Goal: Information Seeking & Learning: Get advice/opinions

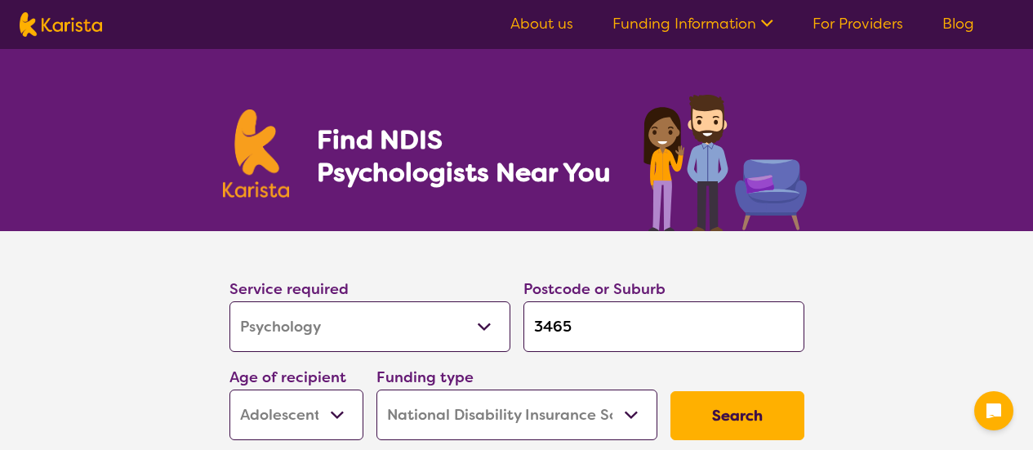
select select "Psychology"
select select "AS"
select select "NDIS"
select select "Psychology"
select select "AS"
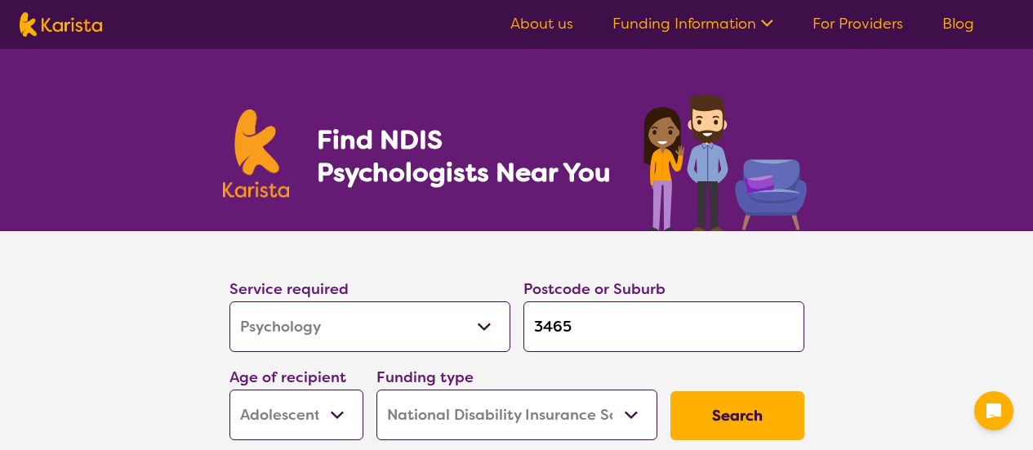
select select "NDIS"
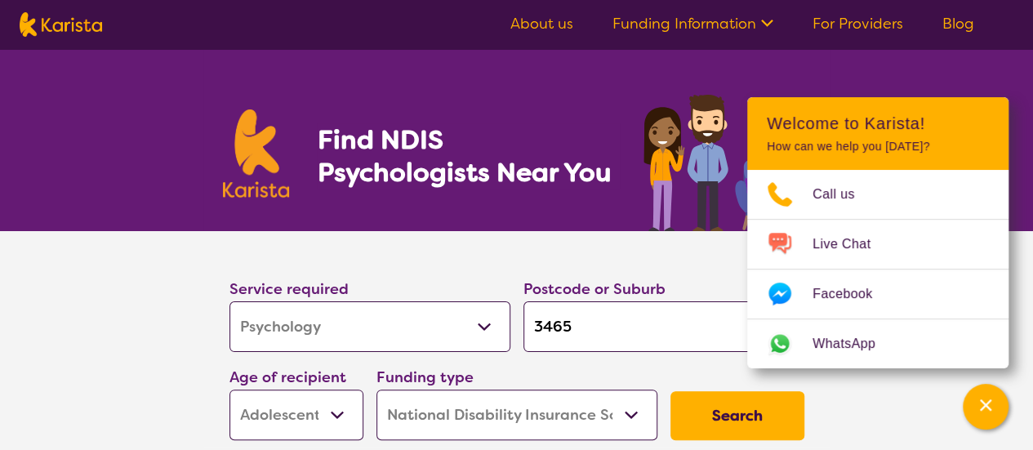
scroll to position [171, 0]
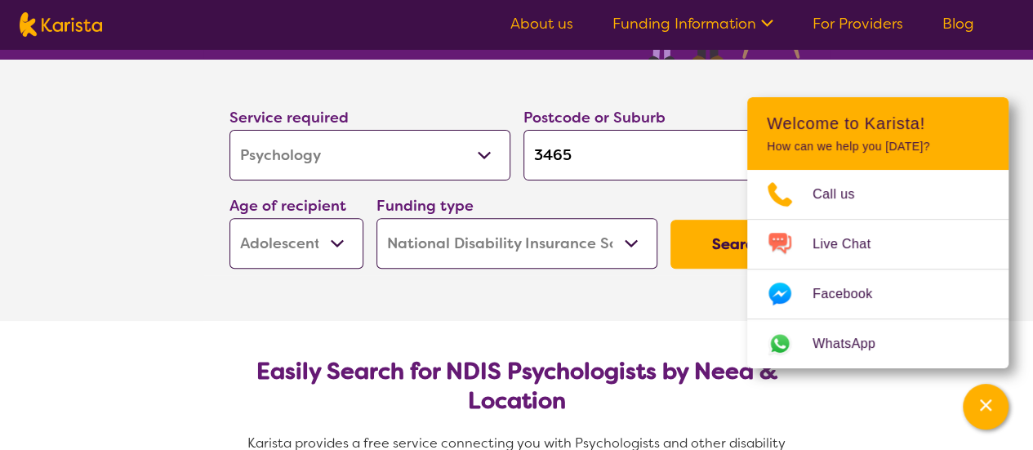
drag, startPoint x: 606, startPoint y: 162, endPoint x: 504, endPoint y: 154, distance: 101.6
click at [504, 154] on div "Service required Allied Health Assistant Assessment ([MEDICAL_DATA] or [MEDICAL…" at bounding box center [517, 187] width 588 height 176
type input "3"
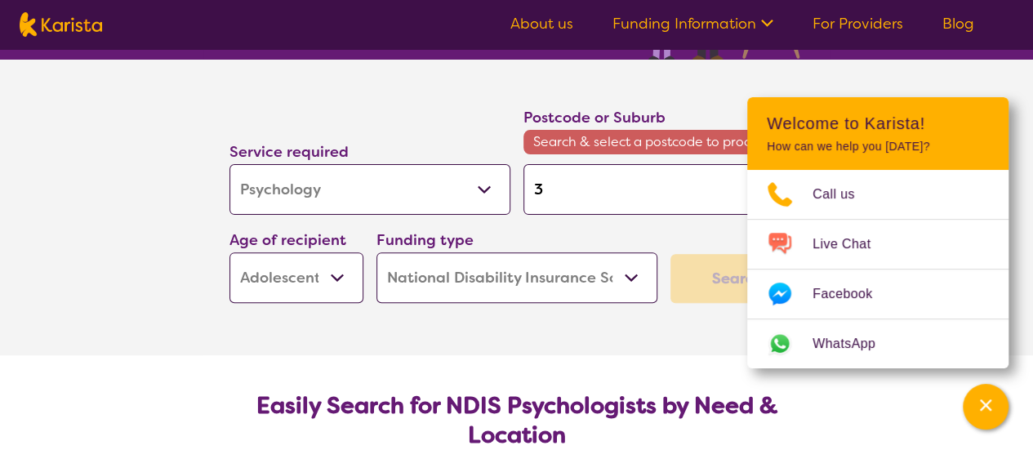
type input "35"
type input "355"
type input "3550"
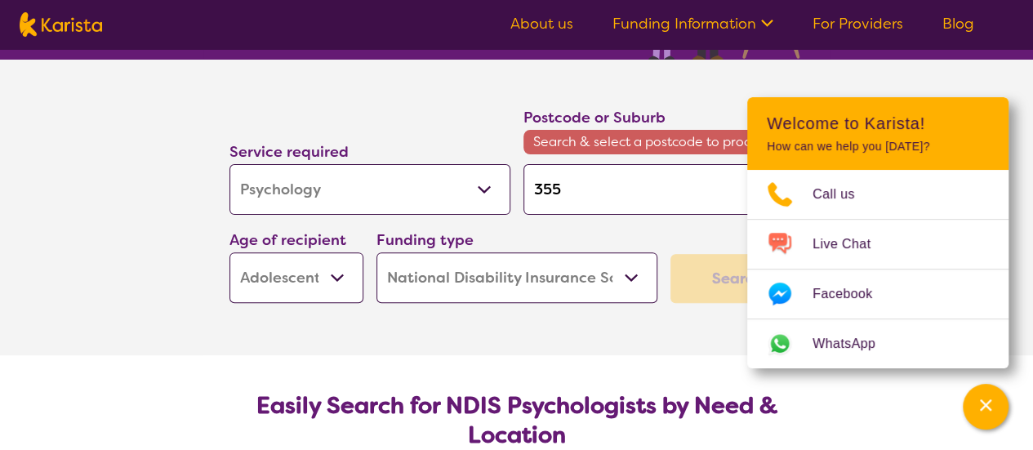
type input "3550"
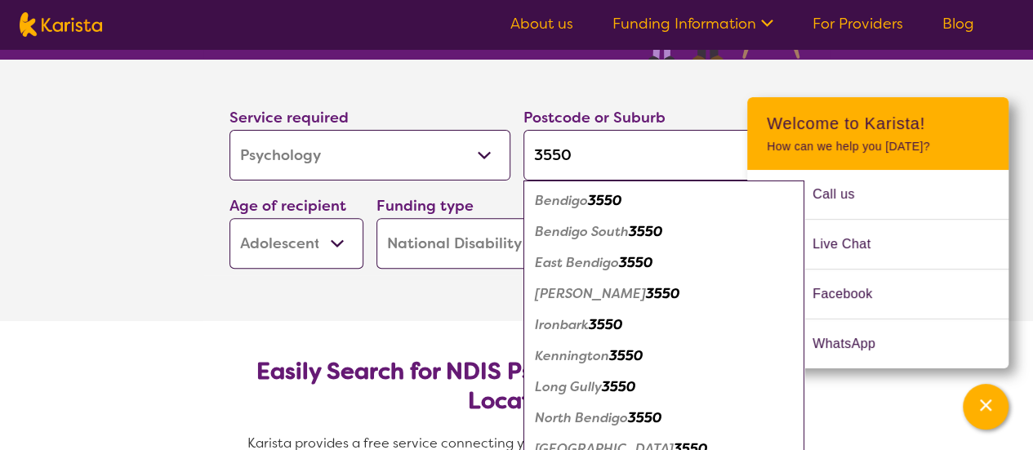
type input "3550"
click at [575, 189] on div "Bendigo 3550" at bounding box center [663, 200] width 264 height 31
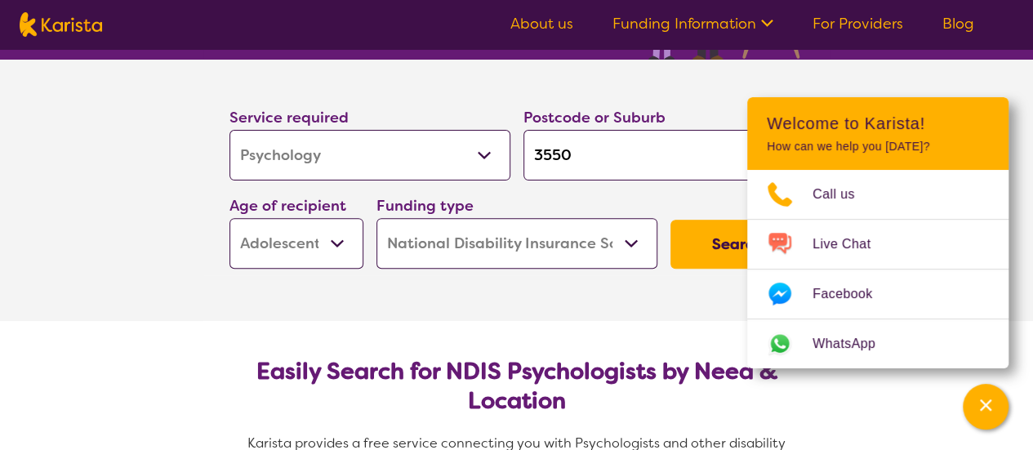
click at [314, 264] on select "Early Childhood - 0 to 9 Child - 10 to 11 Adolescent - 12 to 17 Adult - 18 to 6…" at bounding box center [296, 243] width 134 height 51
select select "AD"
click at [229, 218] on select "Early Childhood - 0 to 9 Child - 10 to 11 Adolescent - 12 to 17 Adult - 18 to 6…" at bounding box center [296, 243] width 134 height 51
select select "AD"
click at [695, 251] on button "Search" at bounding box center [737, 244] width 134 height 49
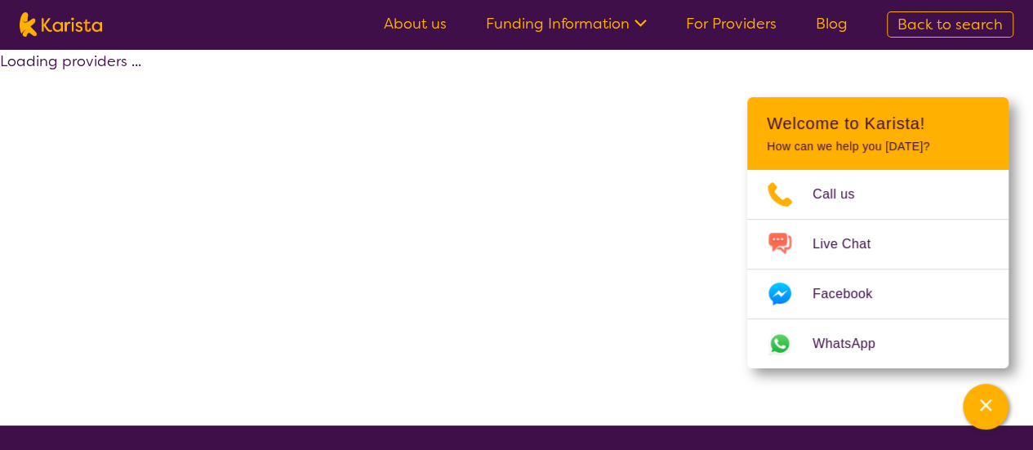
select select "by_score"
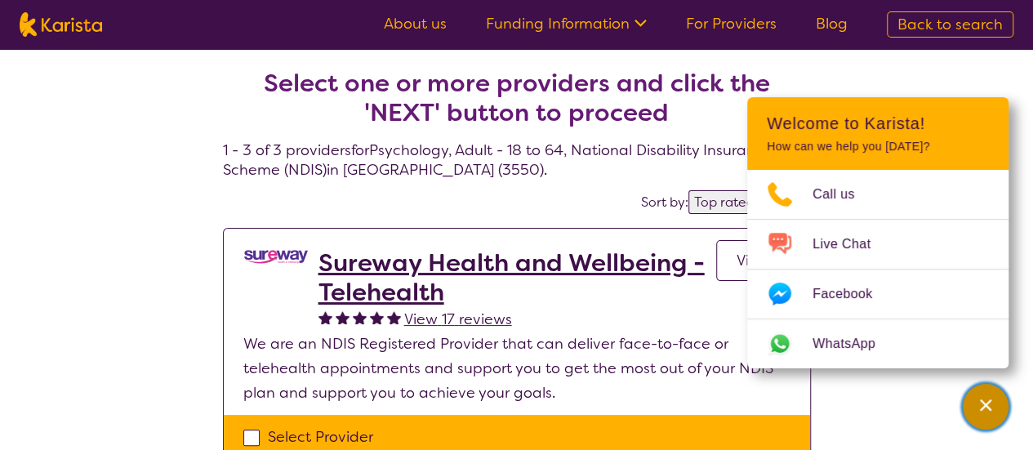
click at [988, 422] on div "Channel Menu" at bounding box center [985, 407] width 33 height 36
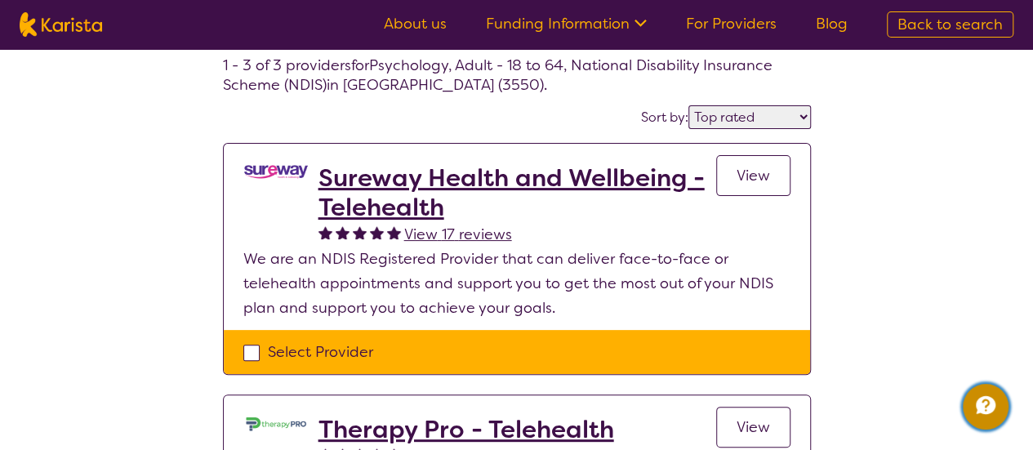
scroll to position [87, 0]
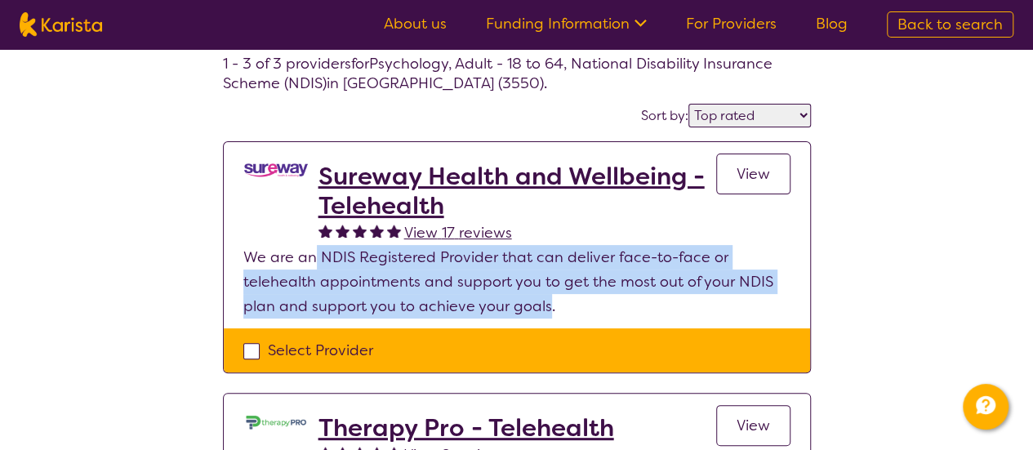
drag, startPoint x: 313, startPoint y: 247, endPoint x: 545, endPoint y: 296, distance: 237.0
click at [545, 296] on p "We are an NDIS Registered Provider that can deliver face-to-face or telehealth …" at bounding box center [516, 281] width 547 height 73
drag, startPoint x: 368, startPoint y: 267, endPoint x: 564, endPoint y: 297, distance: 198.2
click at [564, 297] on p "We are an NDIS Registered Provider that can deliver face-to-face or telehealth …" at bounding box center [516, 281] width 547 height 73
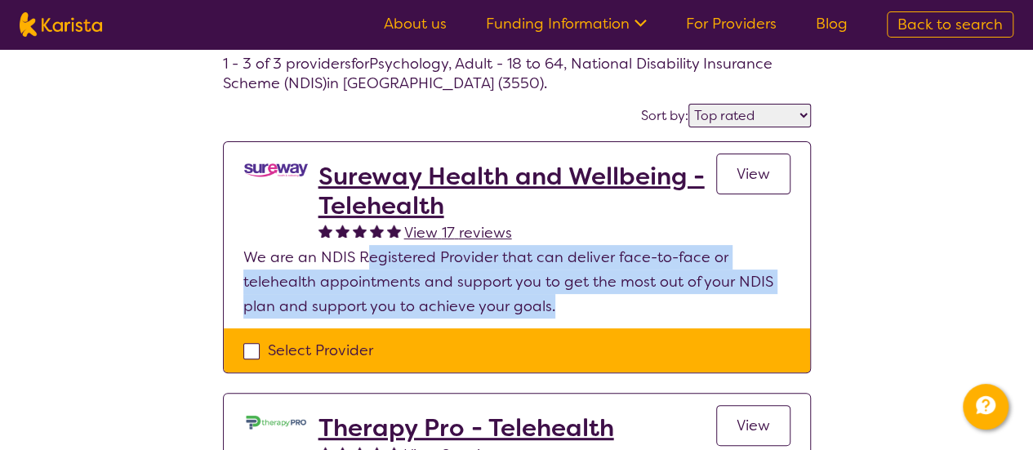
click at [564, 297] on p "We are an NDIS Registered Provider that can deliver face-to-face or telehealth …" at bounding box center [516, 281] width 547 height 73
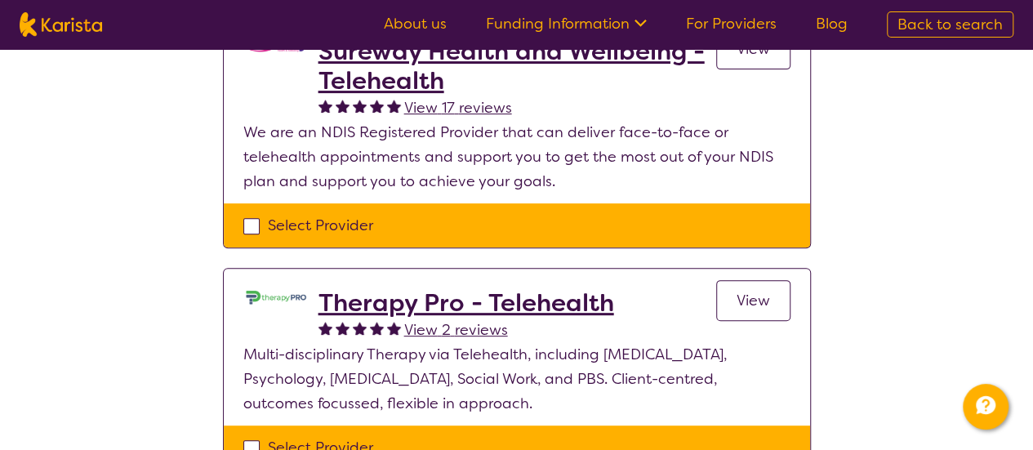
scroll to position [5, 0]
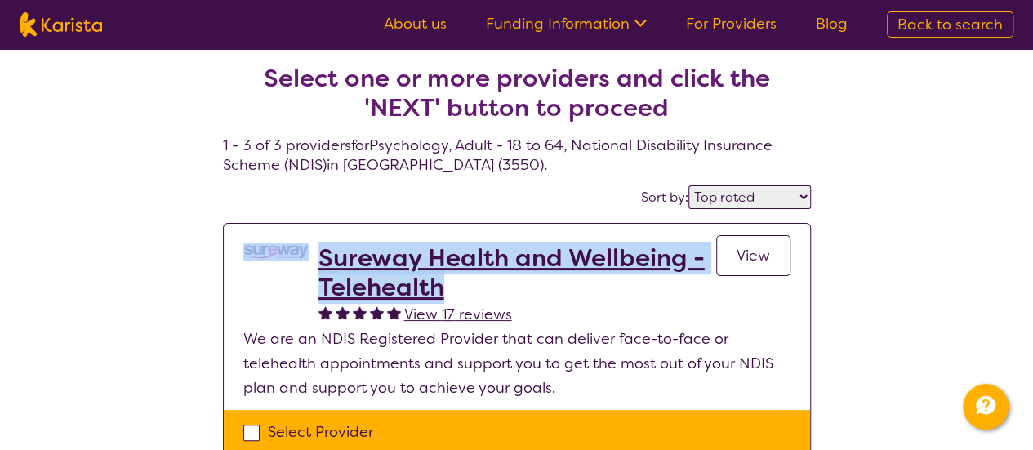
drag, startPoint x: 314, startPoint y: 238, endPoint x: 485, endPoint y: 290, distance: 178.4
click at [485, 290] on section "Sureway Health and Wellbeing - Telehealth View 17 reviews View We are an NDIS R…" at bounding box center [517, 317] width 586 height 186
copy div "Sureway Health and Wellbeing - Telehealth"
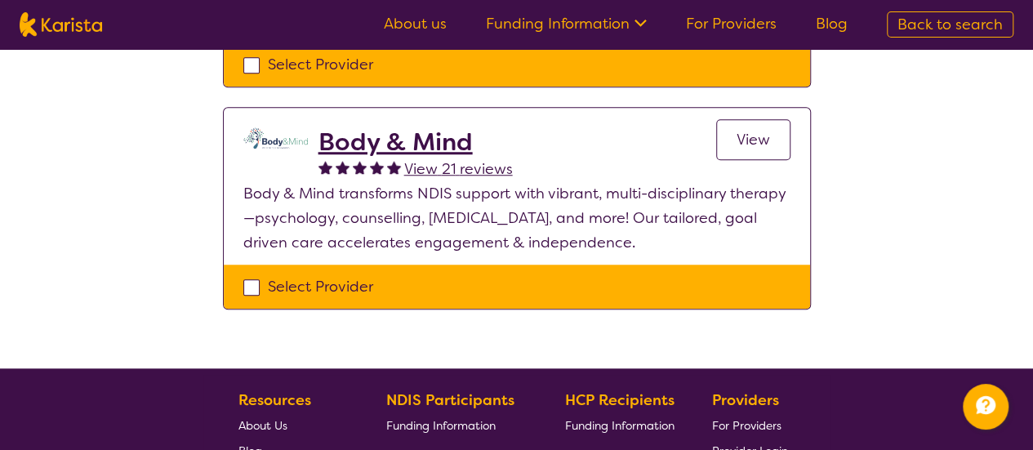
scroll to position [598, 0]
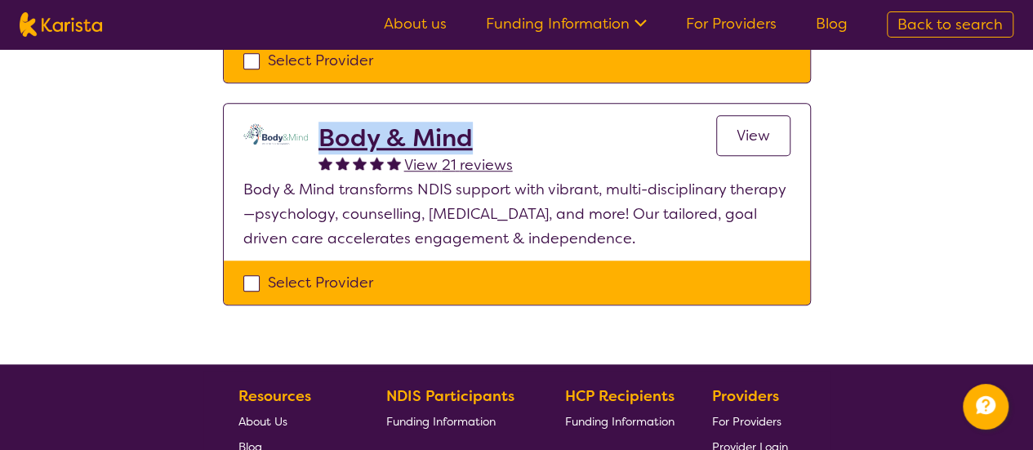
drag, startPoint x: 513, startPoint y: 146, endPoint x: 318, endPoint y: 138, distance: 195.3
click at [318, 138] on div "Body & Mind View 21 reviews View" at bounding box center [554, 150] width 472 height 54
copy h2 "Body & Mind"
